Goal: Information Seeking & Learning: Learn about a topic

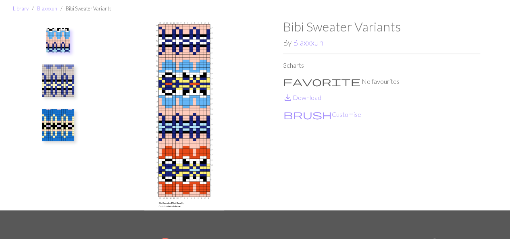
click at [54, 72] on img at bounding box center [58, 81] width 32 height 32
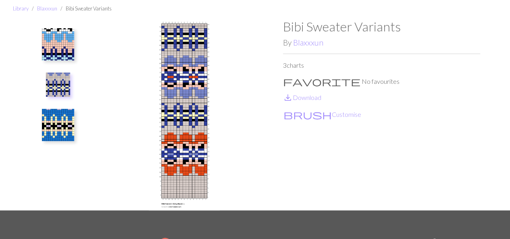
click at [59, 117] on img at bounding box center [58, 125] width 32 height 32
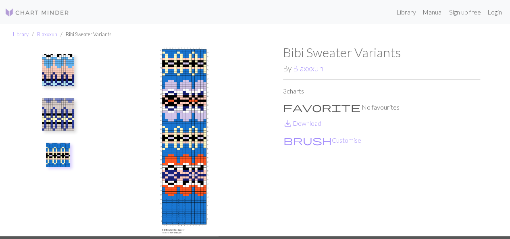
click at [19, 37] on li "Library" at bounding box center [21, 35] width 16 height 8
click at [21, 33] on link "Library" at bounding box center [21, 34] width 16 height 6
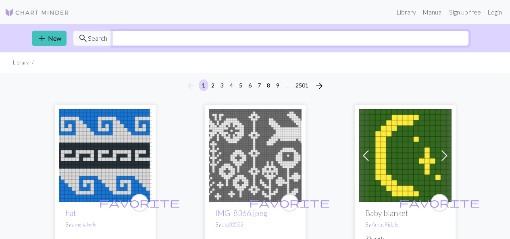
click at [241, 31] on input "text" at bounding box center [290, 38] width 357 height 15
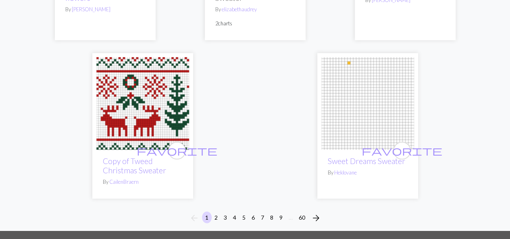
scroll to position [2695, 0]
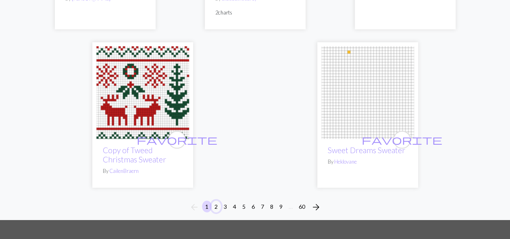
click at [215, 201] on button "2" at bounding box center [216, 207] width 10 height 12
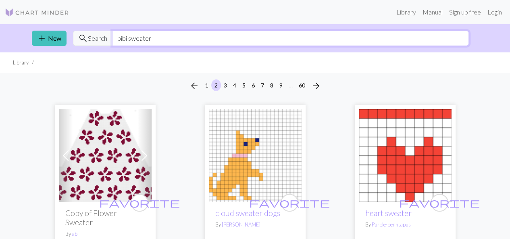
click at [165, 40] on input "bibi sweater" at bounding box center [290, 38] width 357 height 15
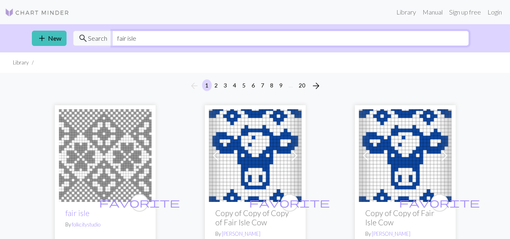
click at [148, 38] on input "fair isle" at bounding box center [290, 38] width 357 height 15
type input "dinosaur"
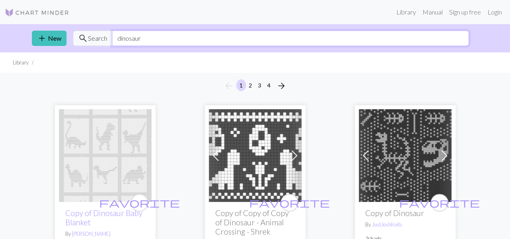
click at [160, 42] on input "dinosaur" at bounding box center [290, 38] width 357 height 15
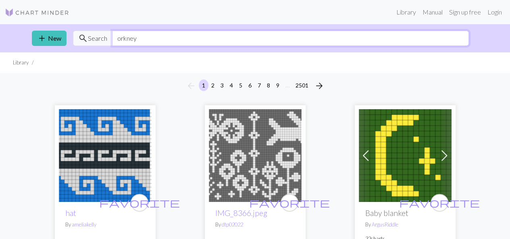
type input "orkney"
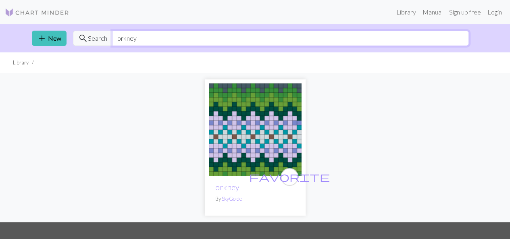
scroll to position [12, 0]
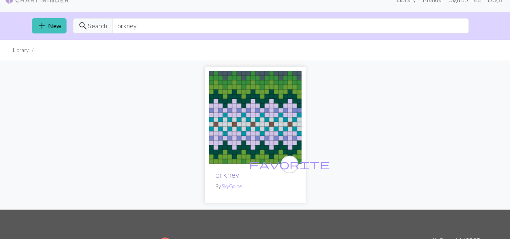
click at [222, 178] on link "orkney" at bounding box center [227, 174] width 24 height 9
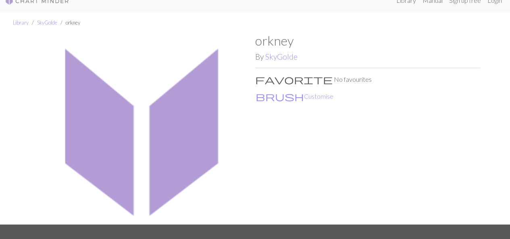
scroll to position [11, 0]
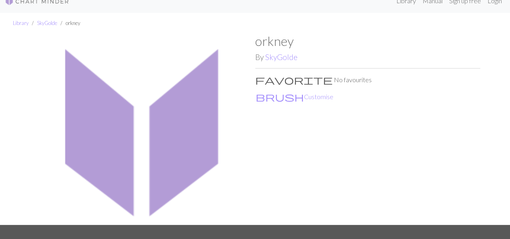
click at [290, 62] on div "orkney By SkyGolde favorite No favourites brush Customise" at bounding box center [367, 128] width 225 height 191
click at [290, 59] on link "SkyGolde" at bounding box center [281, 56] width 32 height 9
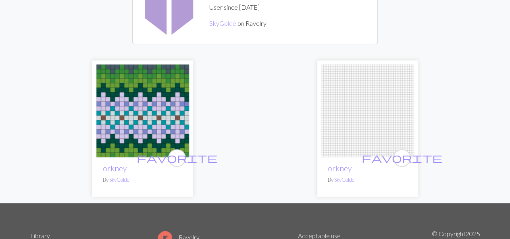
scroll to position [84, 0]
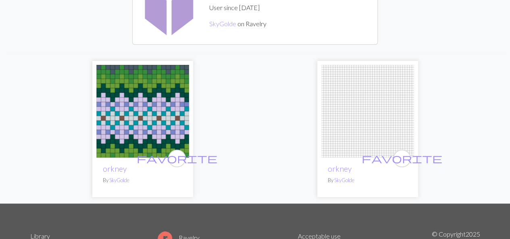
click at [148, 66] on img at bounding box center [142, 111] width 93 height 93
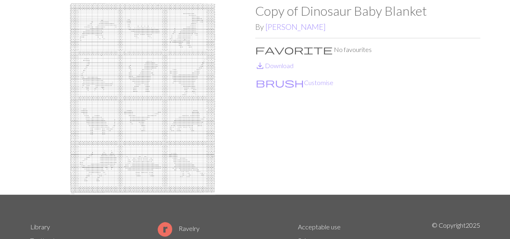
scroll to position [44, 0]
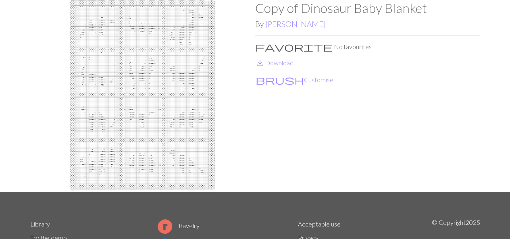
click at [166, 95] on img at bounding box center [142, 95] width 225 height 191
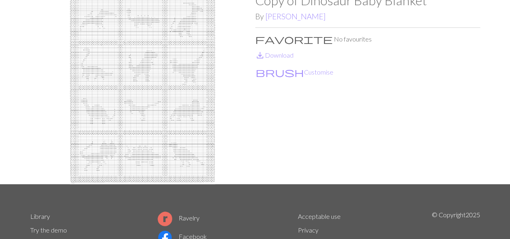
scroll to position [20, 0]
